Goal: Information Seeking & Learning: Learn about a topic

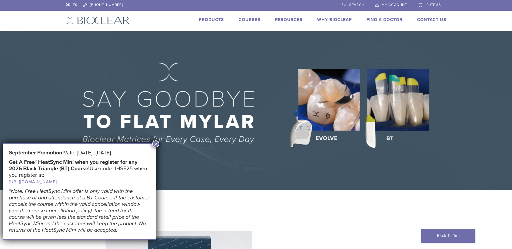
click at [158, 145] on button "×" at bounding box center [155, 144] width 7 height 7
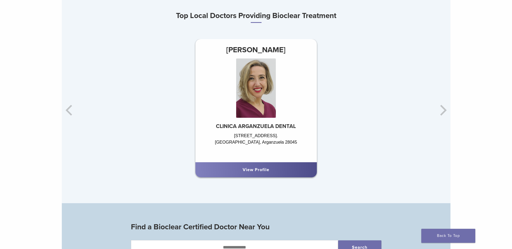
scroll to position [351, 0]
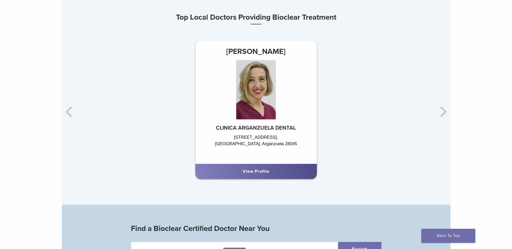
click at [444, 115] on div "Carmen Martin CLINICA ARGANZUELA DENTAL C/Hierro 4B. Madrid, Arganzuela 28045 V…" at bounding box center [385, 112] width 389 height 143
click at [436, 115] on div "Carmen Martin CLINICA ARGANZUELA DENTAL C/Hierro 4B. Madrid, Arganzuela 28045 V…" at bounding box center [385, 112] width 389 height 143
click at [442, 113] on div "Carmen Martin CLINICA ARGANZUELA DENTAL C/Hierro 4B. Madrid, Arganzuela 28045 V…" at bounding box center [385, 112] width 389 height 143
click at [67, 114] on div "Carmen Martin CLINICA ARGANZUELA DENTAL C/Hierro 4B. Madrid, Arganzuela 28045 V…" at bounding box center [256, 112] width 389 height 143
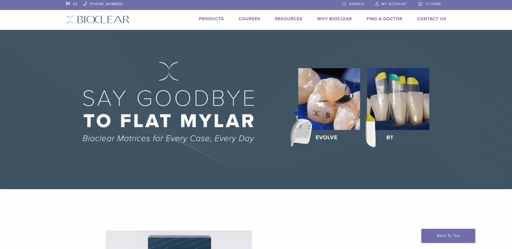
scroll to position [0, 0]
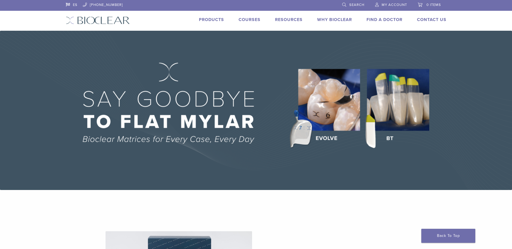
click at [212, 18] on link "Products" at bounding box center [211, 19] width 25 height 5
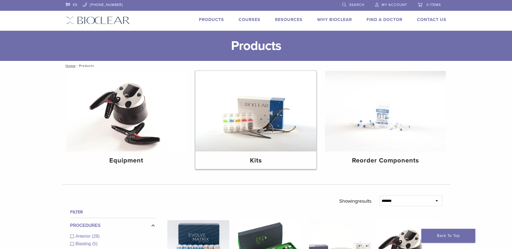
click at [265, 140] on img at bounding box center [255, 111] width 121 height 81
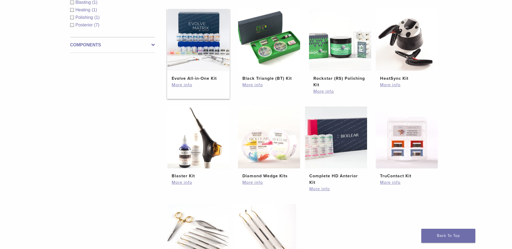
scroll to position [234, 0]
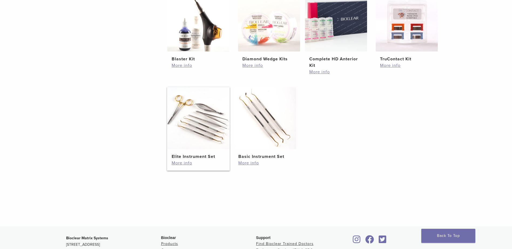
click at [207, 158] on h2 "Elite Instrument Set" at bounding box center [198, 157] width 53 height 6
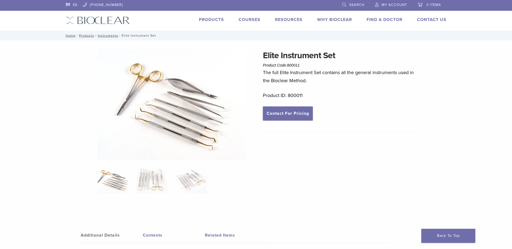
click at [210, 20] on link "Products" at bounding box center [211, 19] width 25 height 5
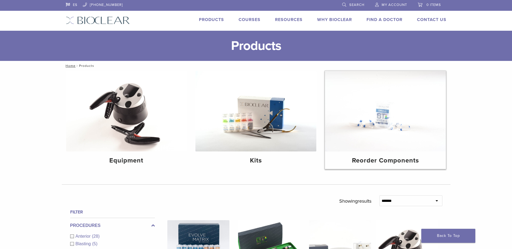
click at [387, 133] on img at bounding box center [385, 111] width 121 height 81
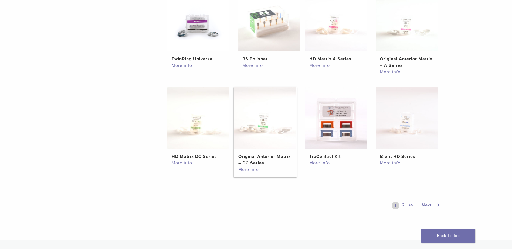
scroll to position [117, 0]
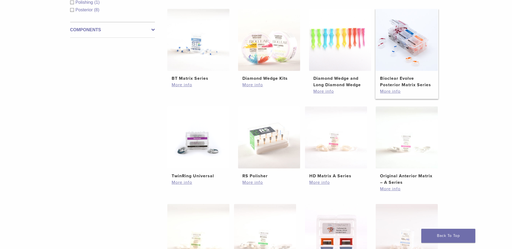
click at [407, 83] on h2 "Bioclear Evolve Posterior Matrix Series" at bounding box center [406, 81] width 53 height 13
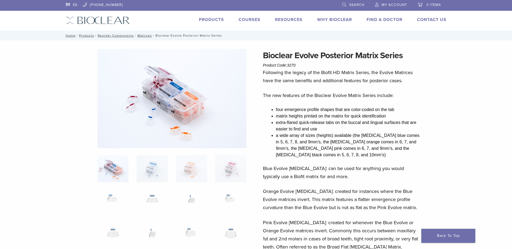
scroll to position [117, 0]
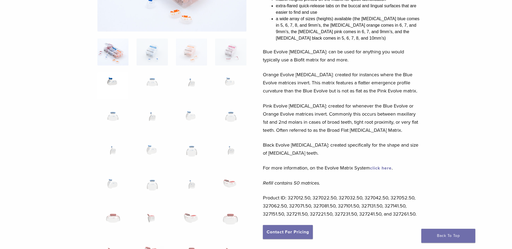
click at [112, 80] on img at bounding box center [112, 86] width 31 height 27
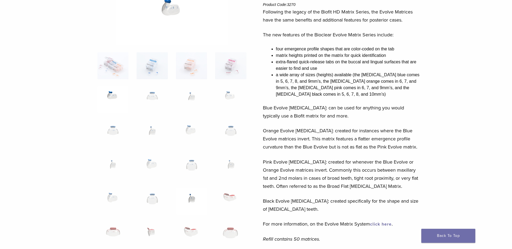
scroll to position [0, 0]
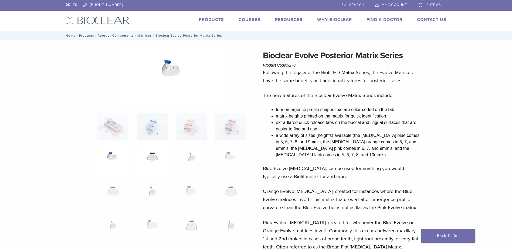
click at [150, 159] on img at bounding box center [152, 160] width 31 height 27
click at [191, 162] on img at bounding box center [191, 160] width 31 height 27
click at [231, 155] on img at bounding box center [230, 160] width 31 height 27
click at [194, 161] on img at bounding box center [191, 160] width 31 height 27
click at [139, 34] on link "Matrices" at bounding box center [144, 36] width 15 height 4
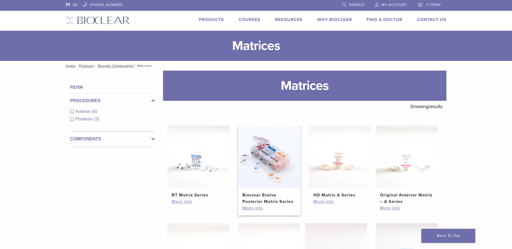
click at [254, 166] on img at bounding box center [269, 157] width 62 height 62
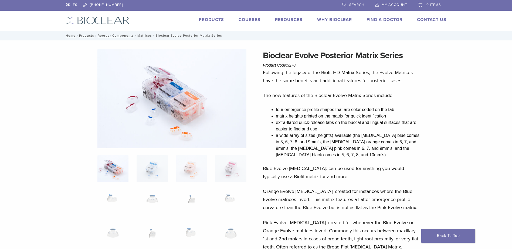
click at [145, 36] on link "Matrices" at bounding box center [144, 36] width 15 height 4
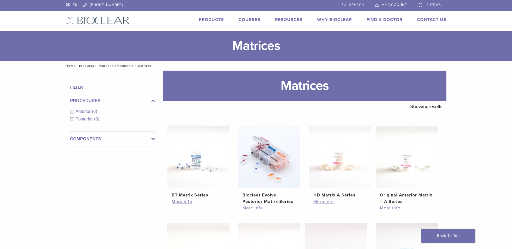
click at [114, 66] on link "Reorder Components" at bounding box center [116, 66] width 36 height 4
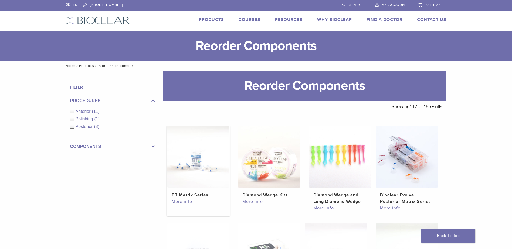
scroll to position [117, 0]
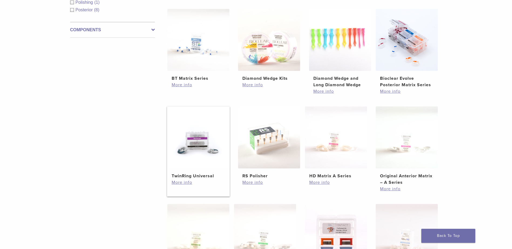
click at [200, 177] on h2 "TwinRing Universal" at bounding box center [198, 176] width 53 height 6
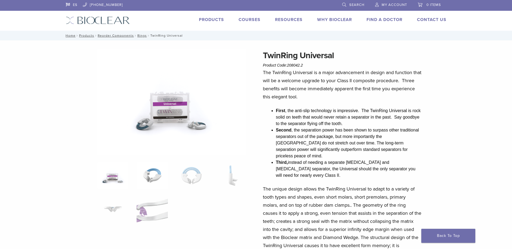
click at [151, 173] on img at bounding box center [152, 175] width 31 height 27
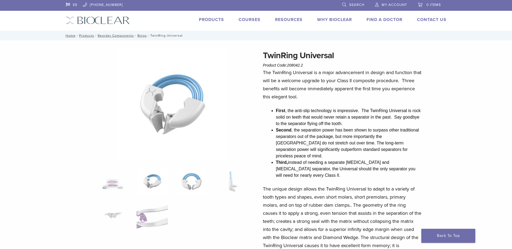
click at [191, 187] on img at bounding box center [191, 181] width 31 height 27
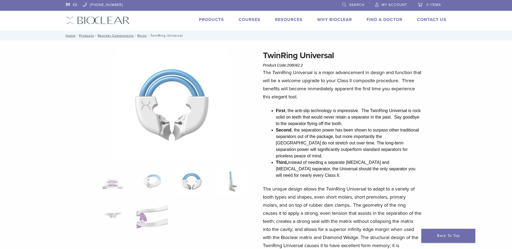
click at [231, 192] on img at bounding box center [230, 181] width 31 height 27
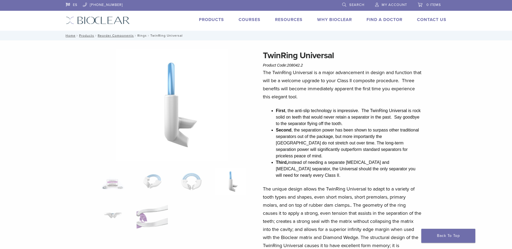
click at [141, 36] on link "Rings" at bounding box center [141, 36] width 9 height 4
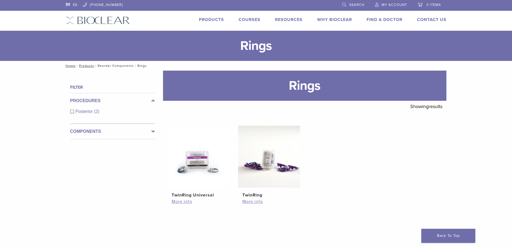
click at [119, 67] on link "Reorder Components" at bounding box center [116, 66] width 36 height 4
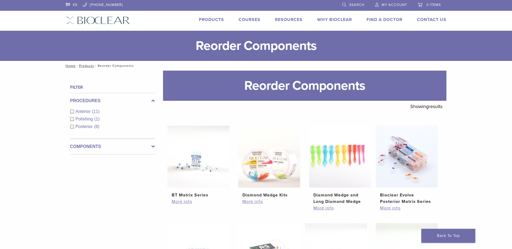
click at [248, 20] on link "Courses" at bounding box center [250, 19] width 22 height 5
